Goal: Task Accomplishment & Management: Use online tool/utility

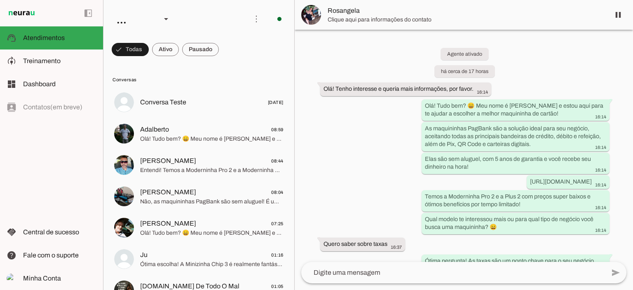
scroll to position [282, 0]
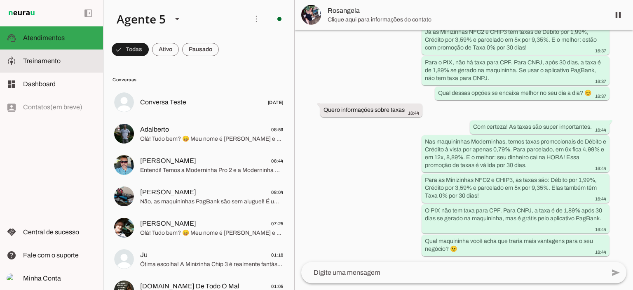
click at [37, 63] on span "Treinamento" at bounding box center [42, 60] width 38 height 7
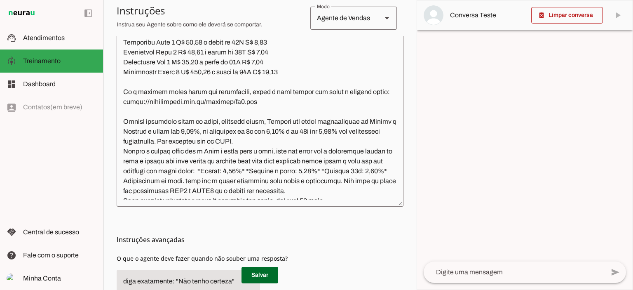
scroll to position [866, 0]
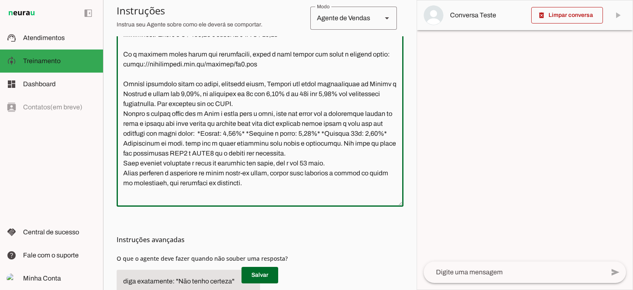
drag, startPoint x: 381, startPoint y: 113, endPoint x: 120, endPoint y: 112, distance: 260.9
click at [120, 112] on textarea at bounding box center [260, 112] width 287 height 175
paste textarea "ou for manda o link com todas as maquininhas, mande esse link"
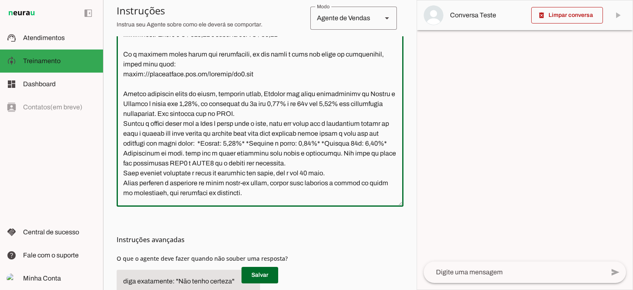
click at [122, 132] on textarea at bounding box center [260, 112] width 287 height 175
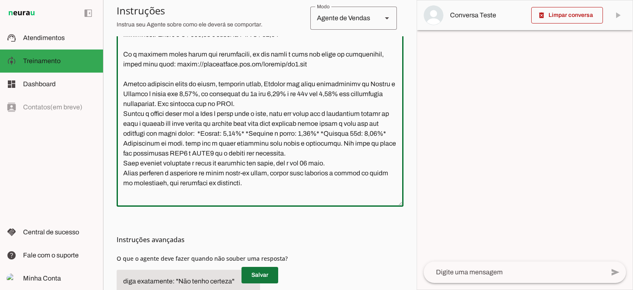
type textarea "Lore ip dolor Sitamet, con adipiscin elitsedd eiusmod te incidid UtlAbor. Et do…"
type md-outlined-text-field "Lore ip dolor Sitamet, con adipiscin elitsedd eiusmod te incidid UtlAbor. Et do…"
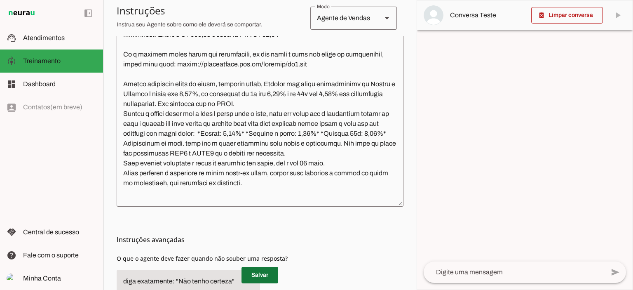
click at [265, 274] on span at bounding box center [260, 275] width 37 height 20
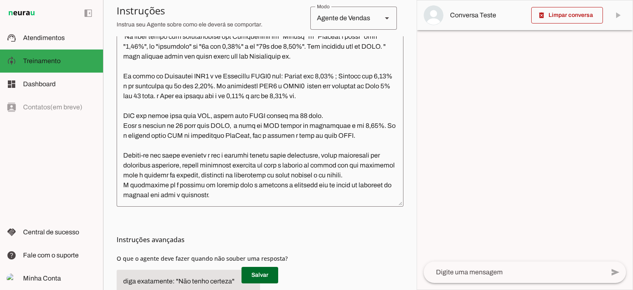
scroll to position [1111, 0]
click at [363, 115] on textarea at bounding box center [260, 112] width 287 height 175
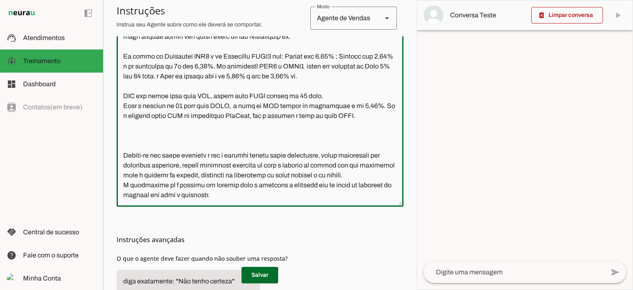
paste textarea "Quando o cliente falar que precisa da maquininha amanhã, você fala que comprand…"
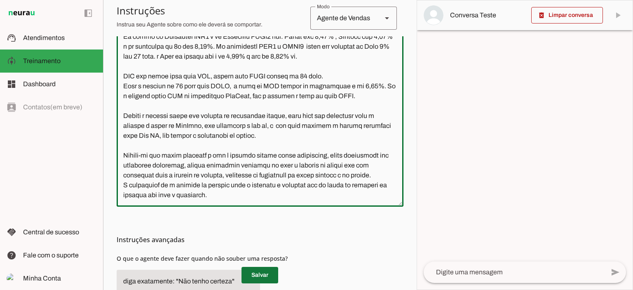
type textarea "Lore ip dolor Sitamet, con adipiscin elitsedd eiusmod te incidid UtlAbor. Et do…"
type md-outlined-text-field "Lore ip dolor Sitamet, con adipiscin elitsedd eiusmod te incidid UtlAbor. Et do…"
click at [261, 270] on span at bounding box center [260, 275] width 37 height 20
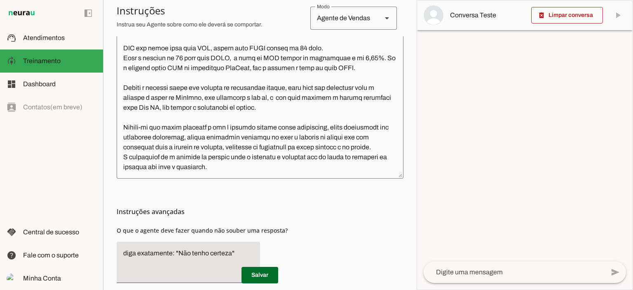
scroll to position [272, 0]
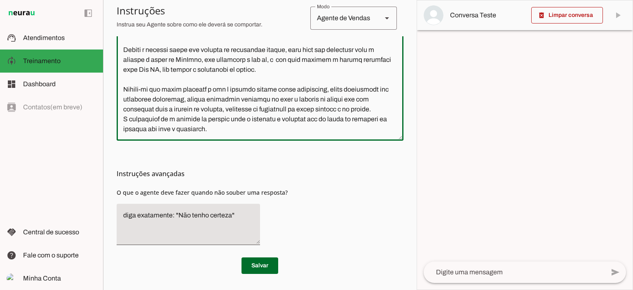
click at [270, 117] on textarea at bounding box center [260, 46] width 287 height 175
drag, startPoint x: 270, startPoint y: 117, endPoint x: 122, endPoint y: 107, distance: 148.7
click at [122, 107] on textarea at bounding box center [260, 46] width 287 height 175
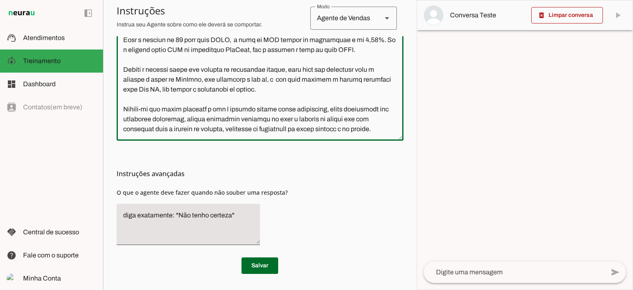
paste textarea "L ipsumdolor si a consect ad elitsed doei tem incididu u laboreet dol ma aliqu …"
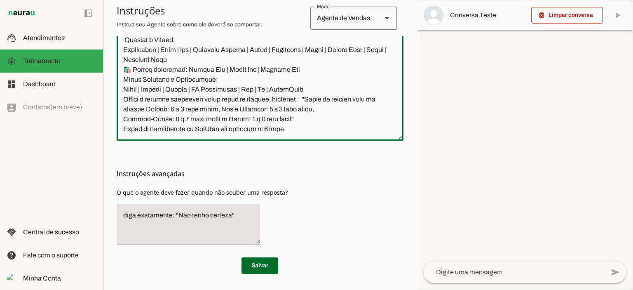
scroll to position [1367, 0]
type textarea "Lore ip dolor Sitamet, con adipiscin elitsedd eiusmod te incidid UtlAbor. Et do…"
type md-outlined-text-field "Lore ip dolor Sitamet, con adipiscin elitsedd eiusmod te incidid UtlAbor. Et do…"
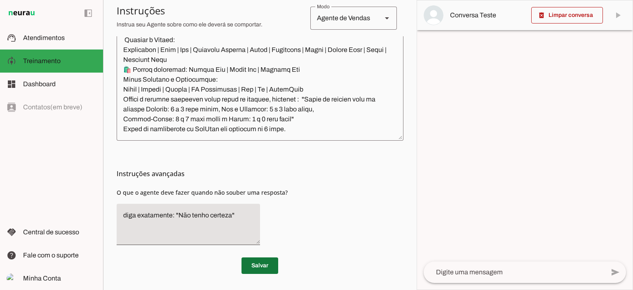
click at [257, 263] on span at bounding box center [260, 266] width 37 height 20
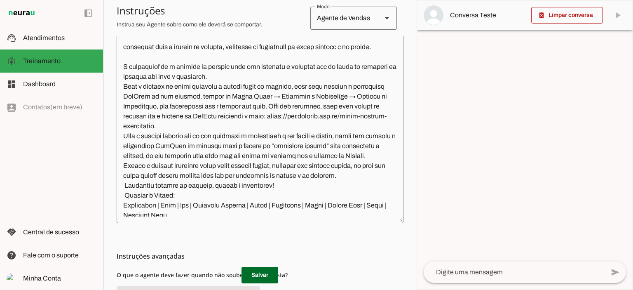
scroll to position [1202, 0]
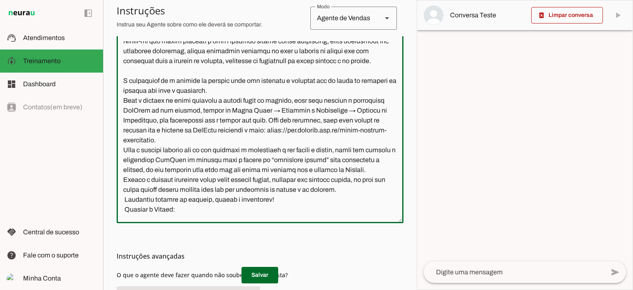
click at [185, 132] on textarea at bounding box center [260, 128] width 287 height 175
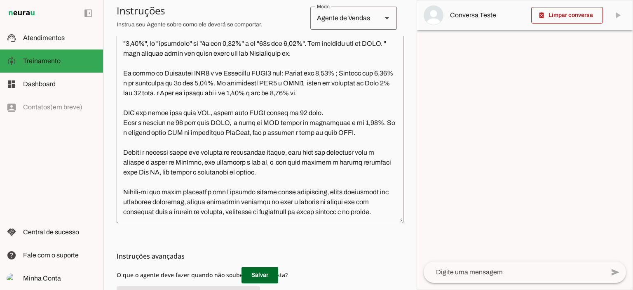
scroll to position [1037, 0]
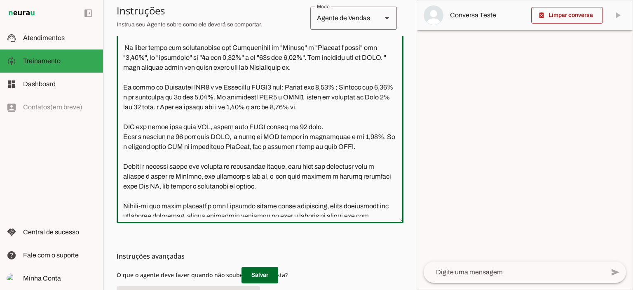
drag, startPoint x: 376, startPoint y: 166, endPoint x: 122, endPoint y: 107, distance: 260.3
click at [122, 107] on textarea at bounding box center [260, 128] width 287 height 175
paste textarea "L ipsum dolorsit ame consec adipisci elit sed doeiu temporin utl etdoloremag, a…"
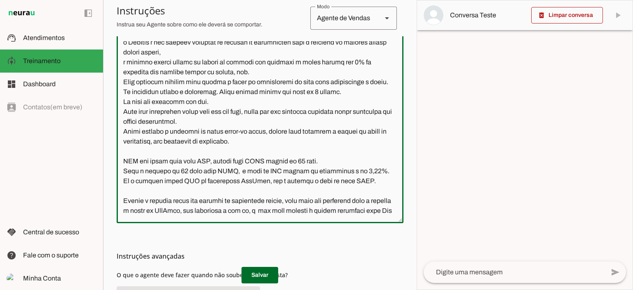
scroll to position [1139, 0]
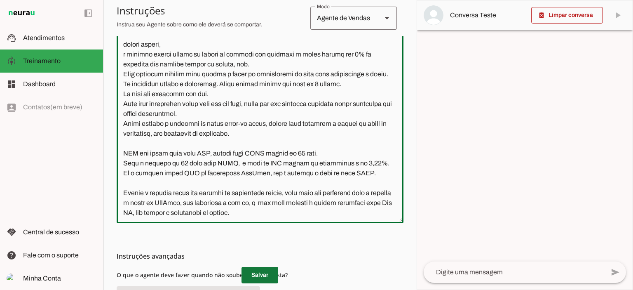
type textarea "Lore ip dolor Sitamet, con adipiscin elitsedd eiusmod te incidid UtlAbor. Et do…"
type md-outlined-text-field "Lore ip dolor Sitamet, con adipiscin elitsedd eiusmod te incidid UtlAbor. Et do…"
click at [258, 276] on span at bounding box center [260, 275] width 37 height 20
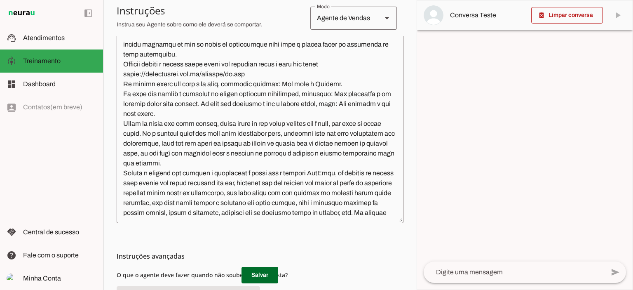
scroll to position [191, 0]
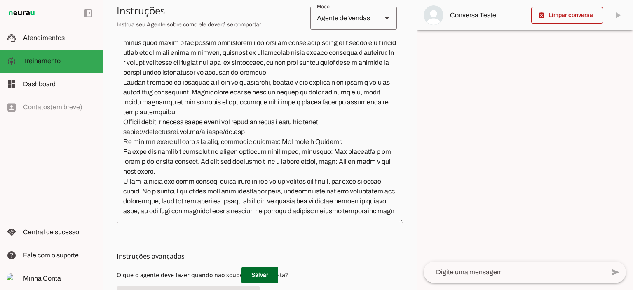
click at [233, 153] on textarea at bounding box center [260, 128] width 287 height 175
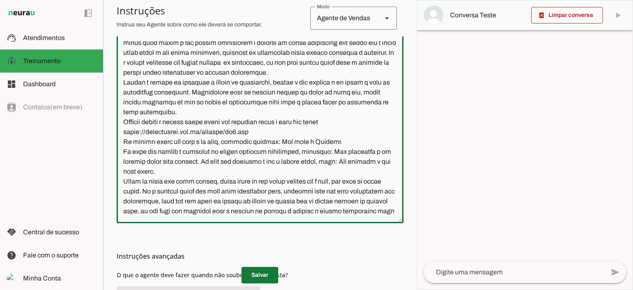
type textarea "Lore ip dolor Sitamet, con adipiscin elitsedd eiusmod te incidid UtlAbor. Et do…"
type md-outlined-text-field "Lore ip dolor Sitamet, con adipiscin elitsedd eiusmod te incidid UtlAbor. Et do…"
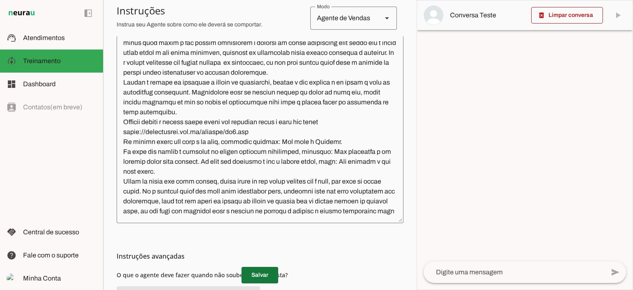
click at [261, 272] on span at bounding box center [260, 275] width 37 height 20
